Goal: Transaction & Acquisition: Purchase product/service

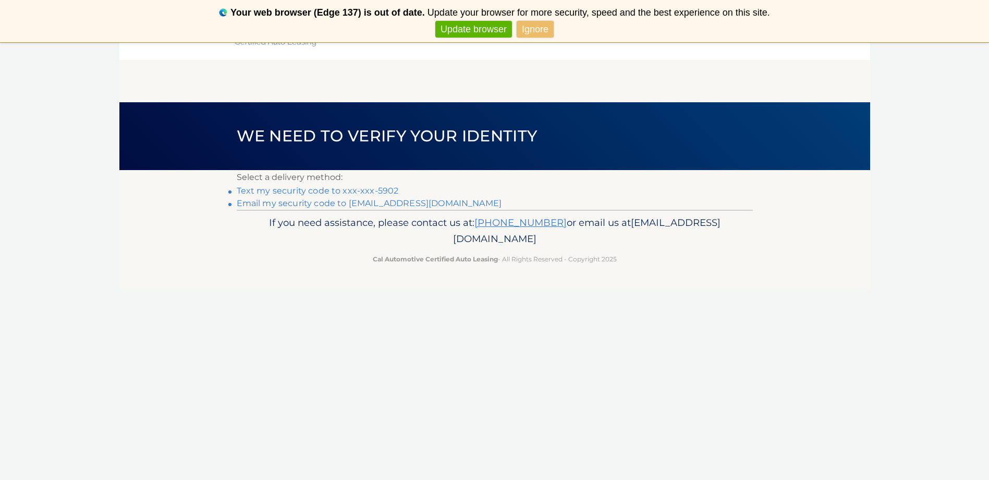
click at [308, 190] on link "Text my security code to xxx-xxx-5902" at bounding box center [318, 191] width 162 height 10
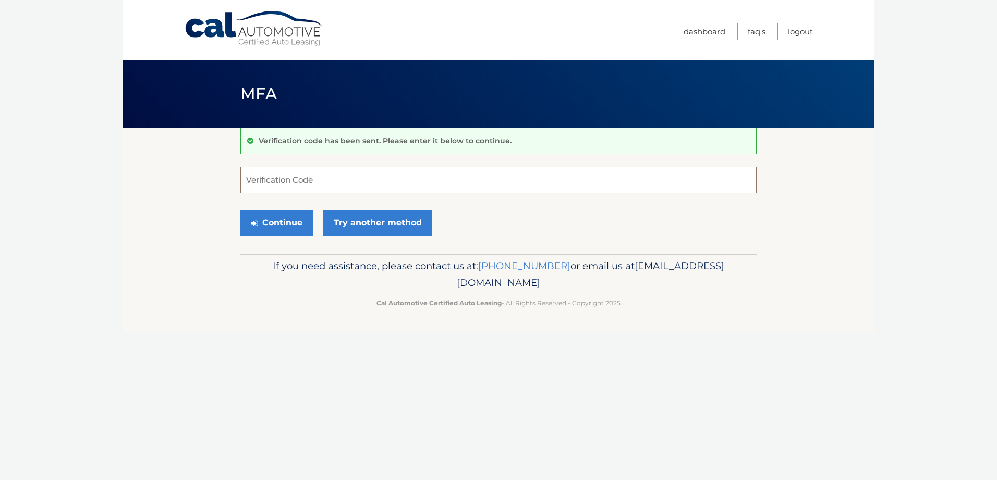
click at [309, 186] on input "Verification Code" at bounding box center [498, 180] width 516 height 26
drag, startPoint x: 285, startPoint y: 184, endPoint x: 214, endPoint y: 168, distance: 72.8
click at [238, 181] on section "Verification code has been sent. Please enter it below to continue. 4031456 Ver…" at bounding box center [498, 191] width 751 height 126
type input "403145"
click at [279, 222] on button "Continue" at bounding box center [276, 223] width 73 height 26
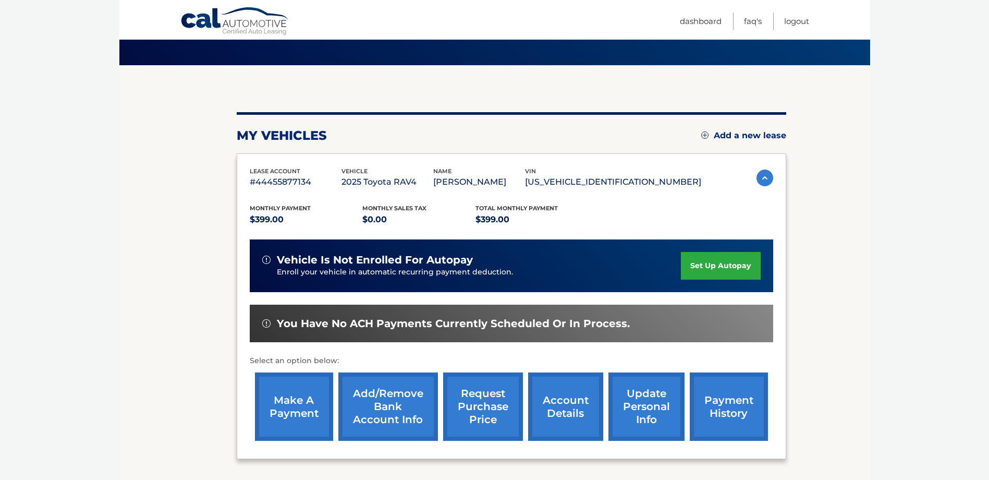
scroll to position [71, 0]
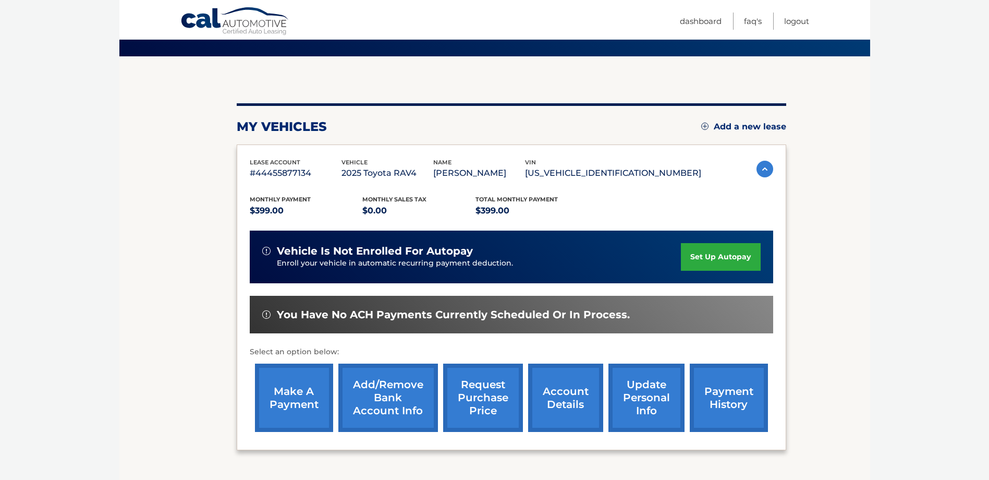
click at [308, 390] on link "make a payment" at bounding box center [294, 398] width 78 height 68
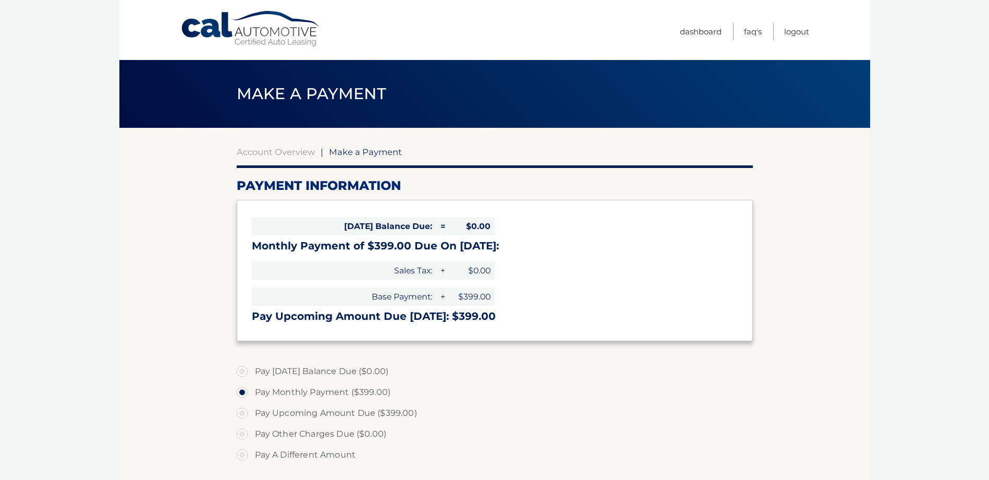
select select "MWQzOWQwMTctNWVkYy00MjU2LTlmMDQtYzAxNDNlZDY3NDUy"
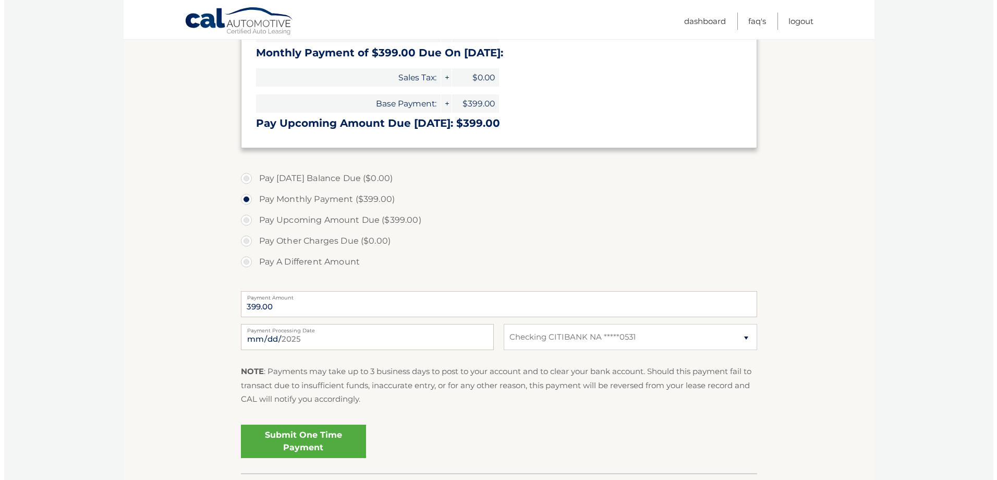
scroll to position [198, 0]
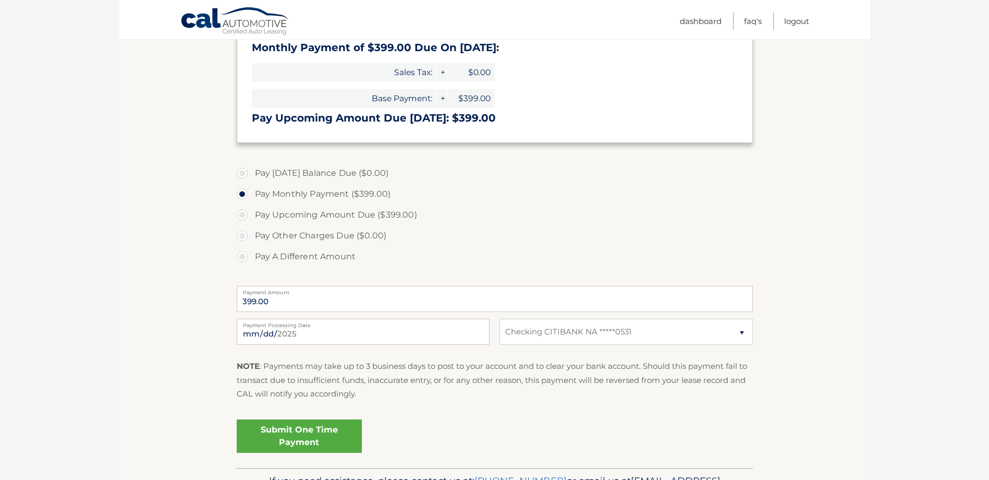
click at [297, 437] on link "Submit One Time Payment" at bounding box center [299, 435] width 125 height 33
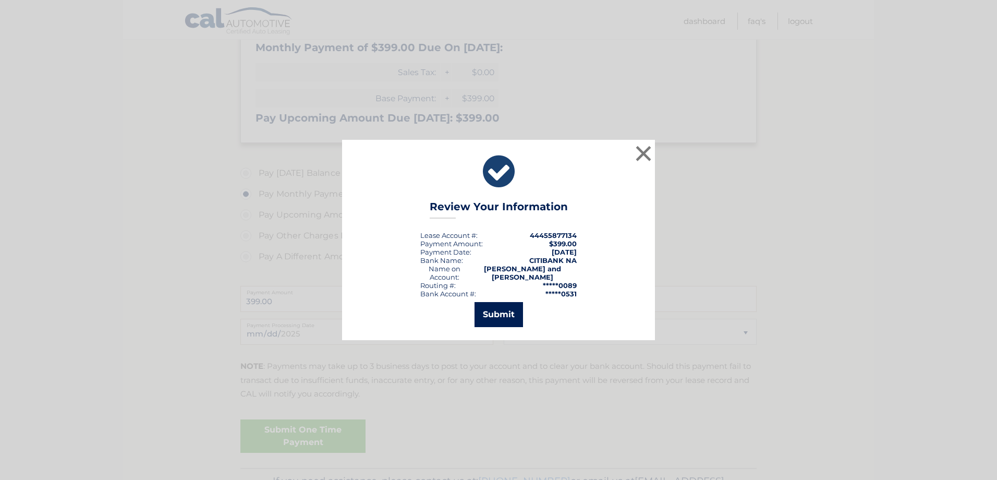
click at [504, 305] on button "Submit" at bounding box center [499, 314] width 49 height 25
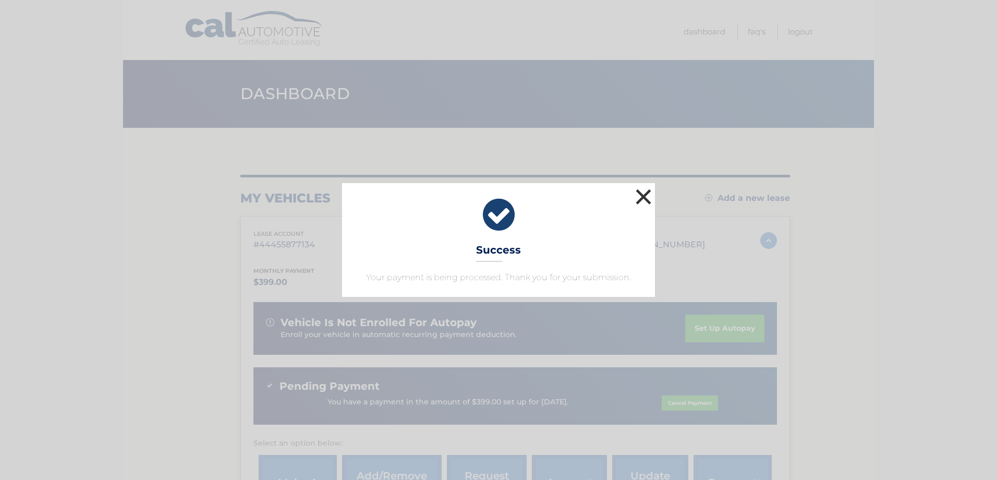
click at [641, 193] on button "×" at bounding box center [643, 196] width 21 height 21
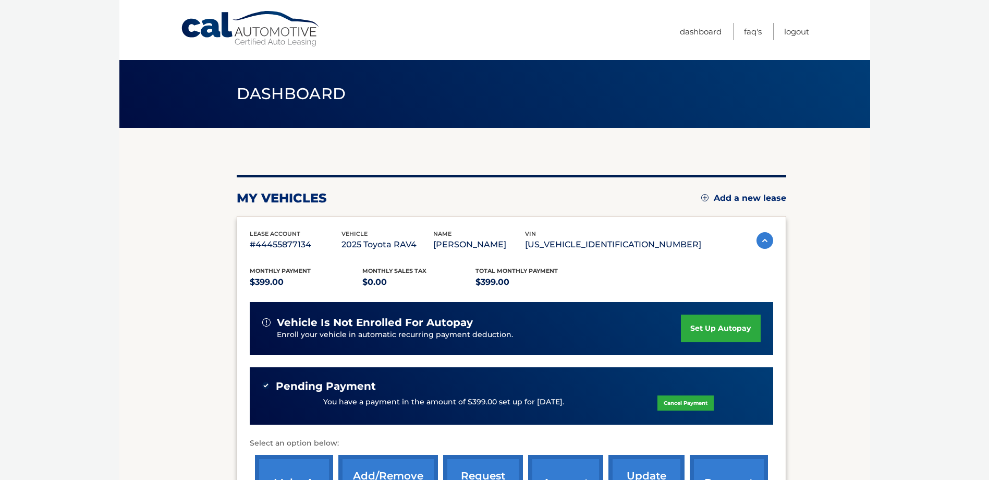
click at [675, 404] on link "Cancel Payment" at bounding box center [686, 402] width 56 height 15
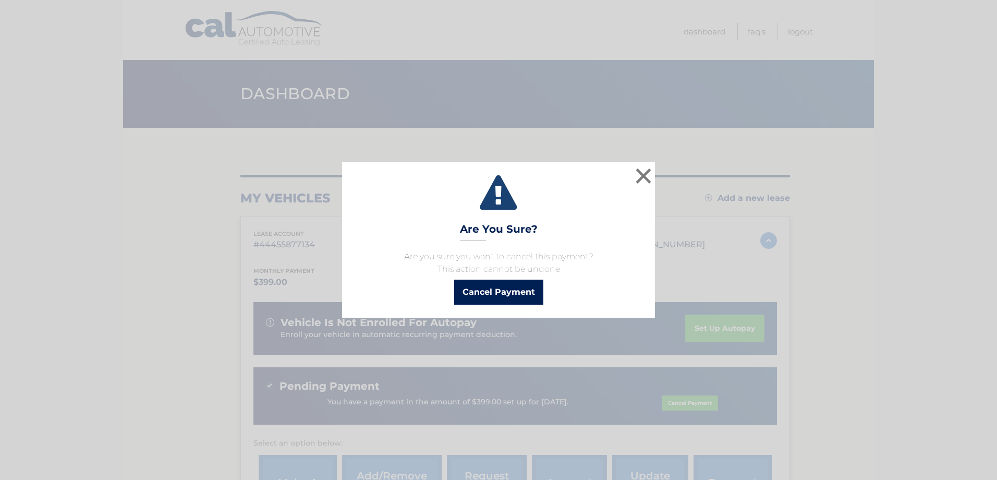
click at [515, 287] on button "Cancel Payment" at bounding box center [498, 292] width 89 height 25
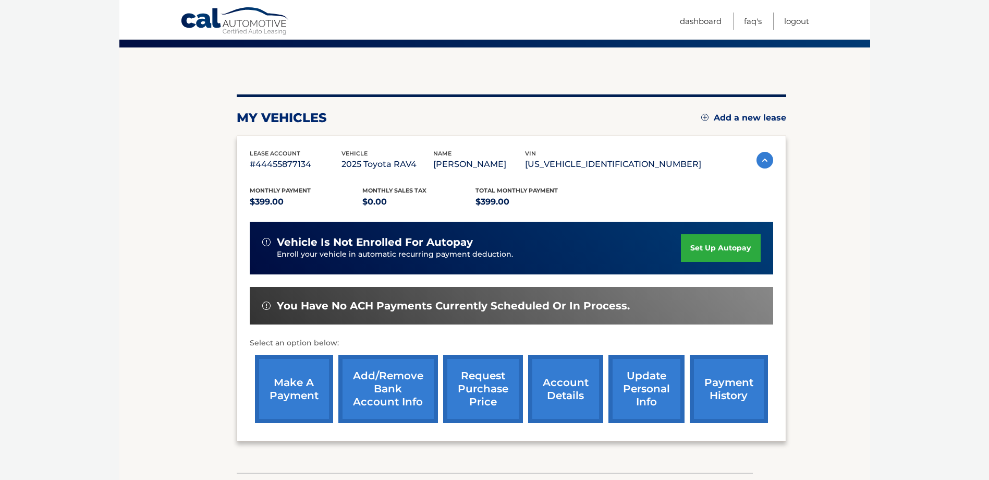
scroll to position [90, 0]
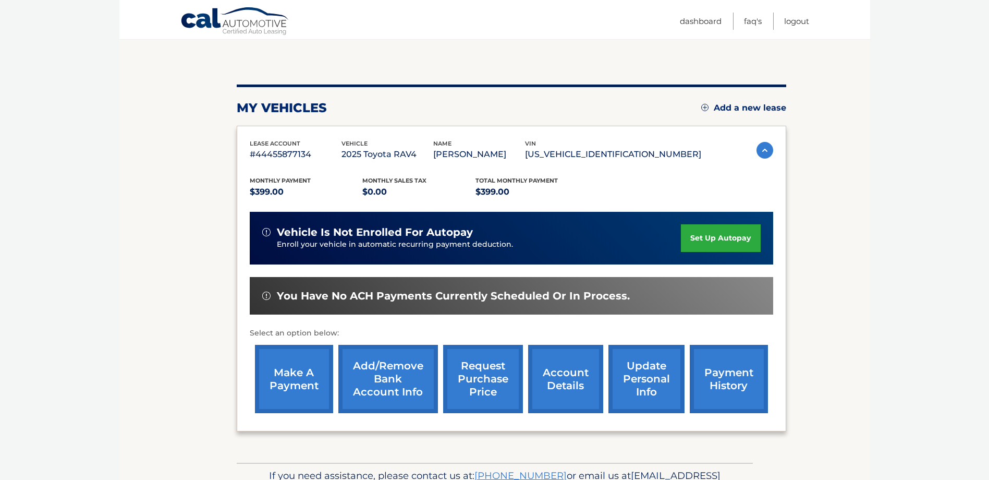
click at [288, 371] on link "make a payment" at bounding box center [294, 379] width 78 height 68
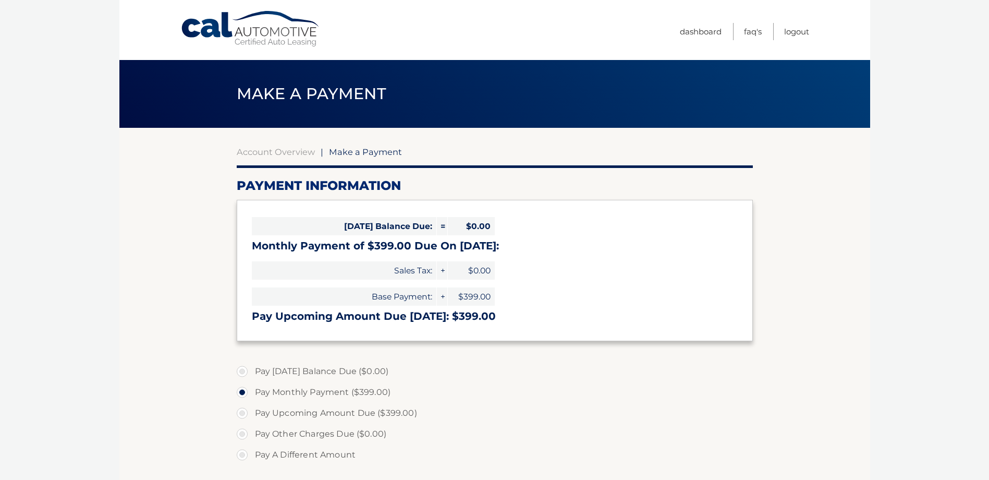
select select "MWQzOWQwMTctNWVkYy00MjU2LTlmMDQtYzAxNDNlZDY3NDUy"
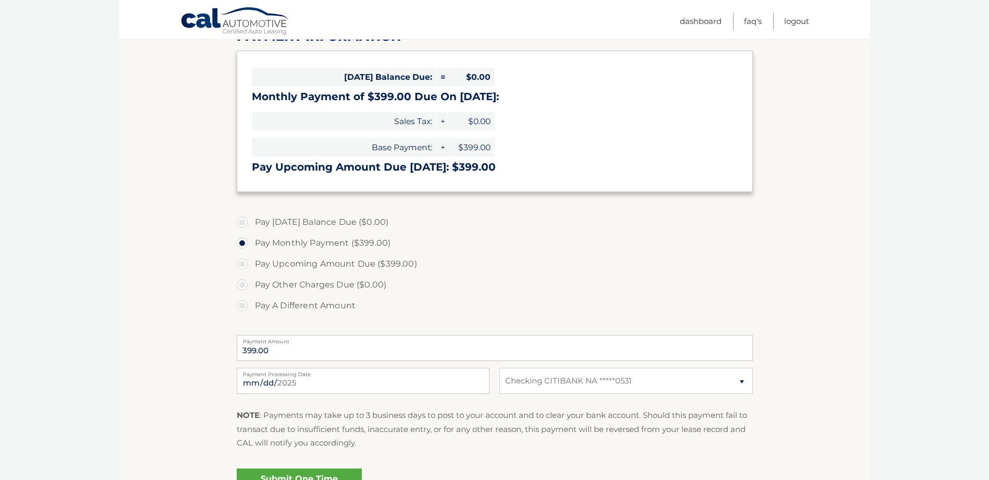
scroll to position [161, 0]
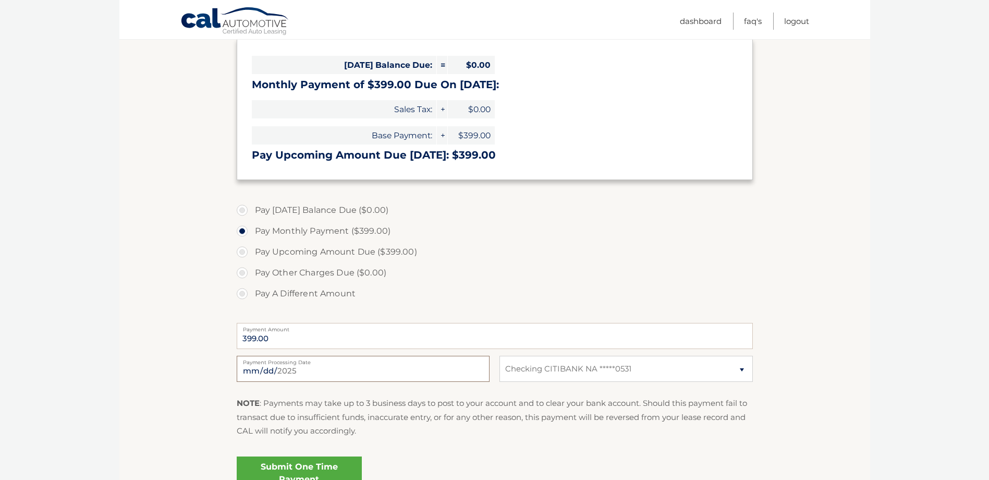
click at [281, 371] on input "2025-08-29" at bounding box center [363, 369] width 253 height 26
click at [283, 370] on input "2025-09-05" at bounding box center [363, 369] width 253 height 26
type input "2025-09-04"
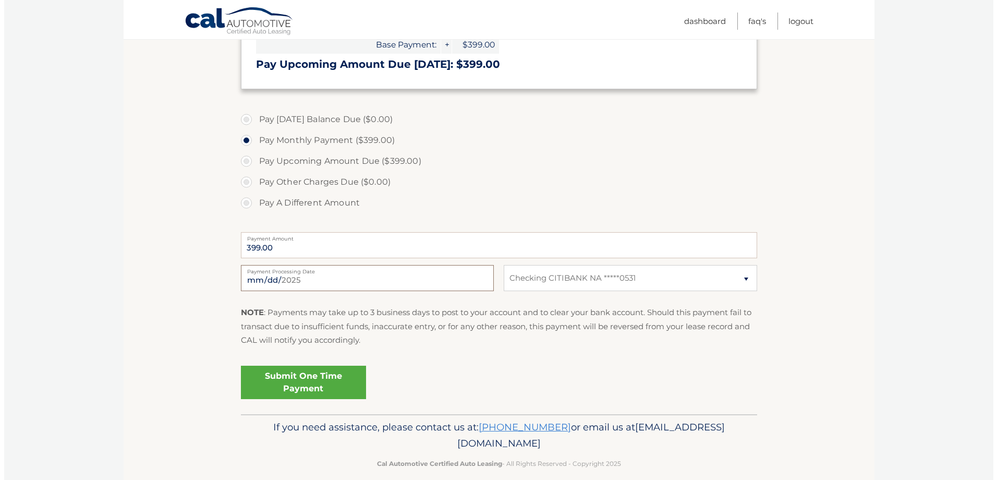
scroll to position [252, 0]
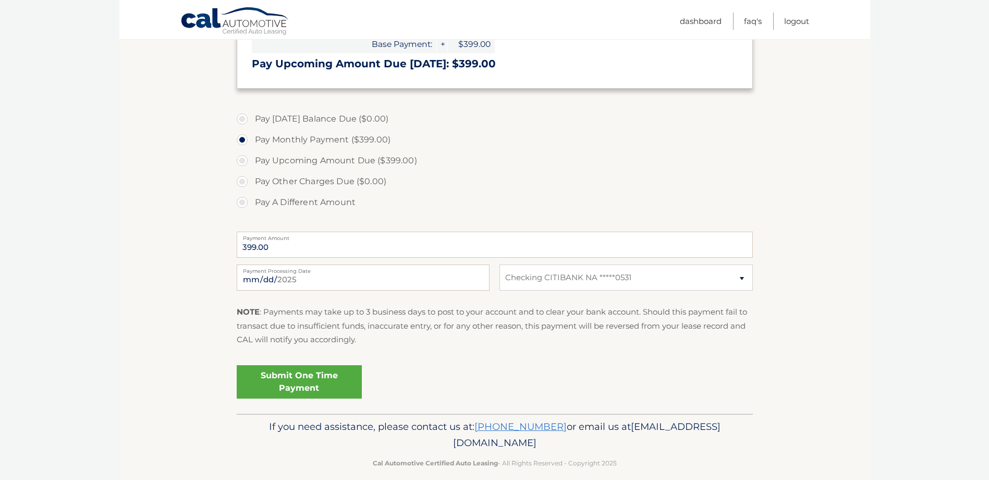
click at [283, 376] on link "Submit One Time Payment" at bounding box center [299, 381] width 125 height 33
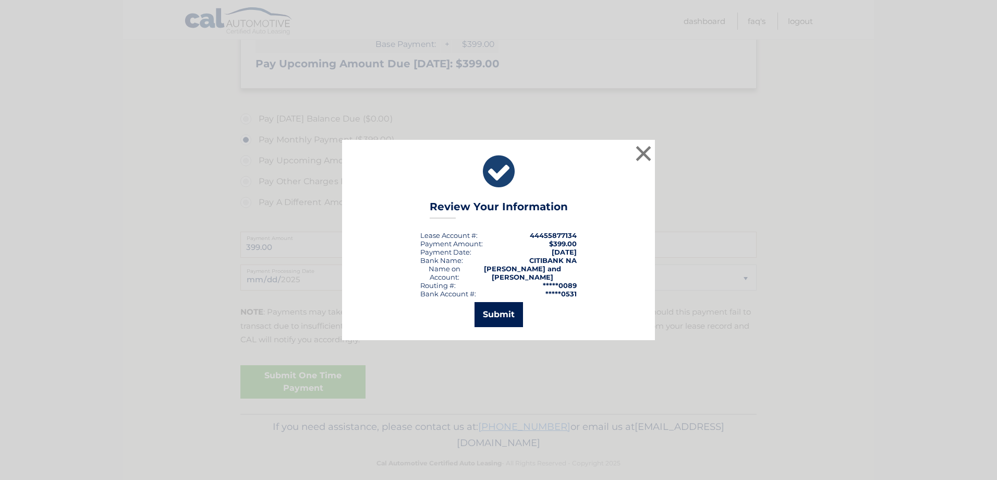
click at [500, 311] on button "Submit" at bounding box center [499, 314] width 49 height 25
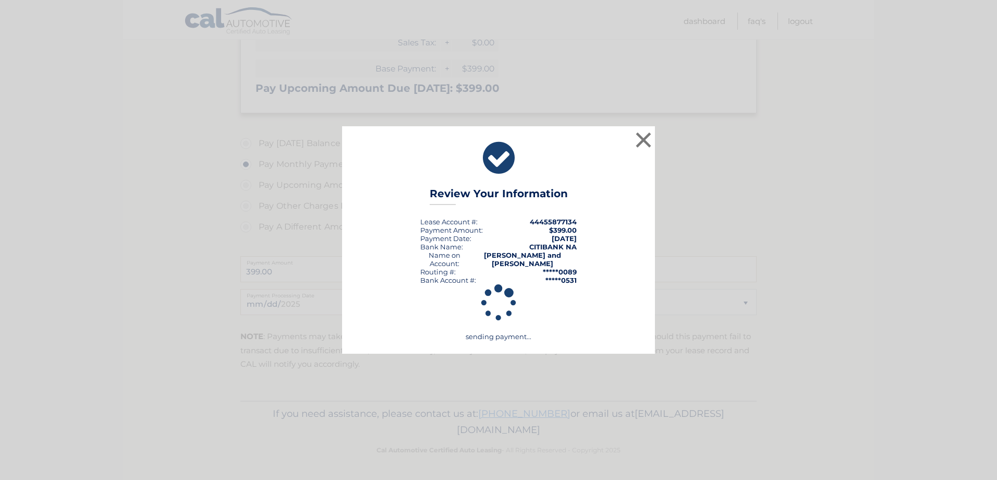
scroll to position [228, 0]
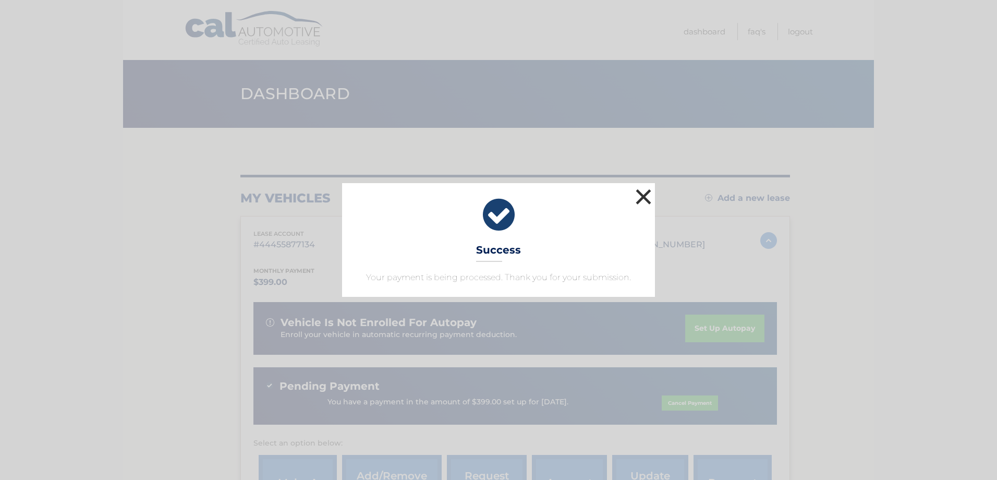
click at [640, 198] on button "×" at bounding box center [643, 196] width 21 height 21
